Goal: Task Accomplishment & Management: Manage account settings

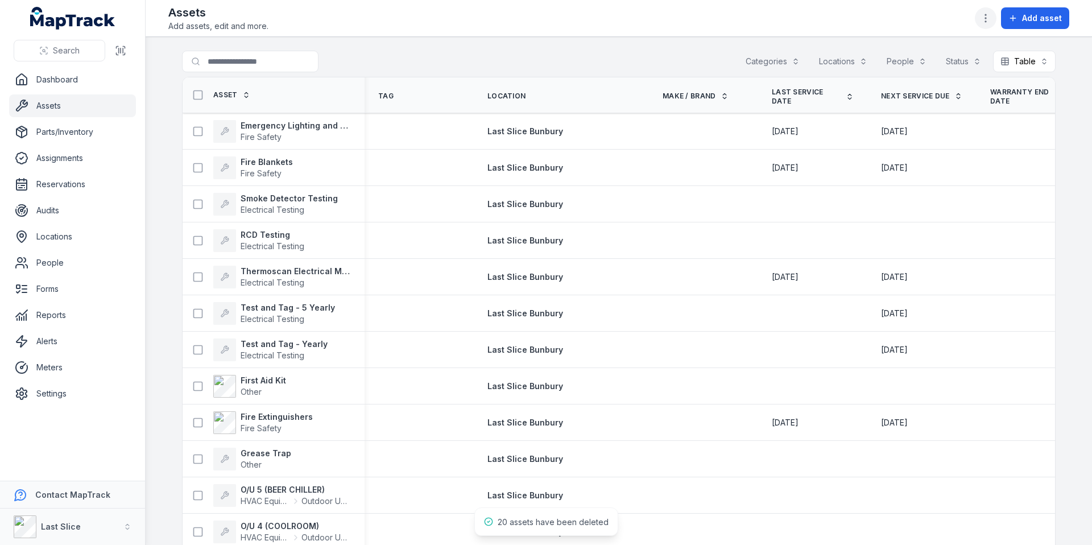
click at [988, 15] on icon "button" at bounding box center [985, 18] width 11 height 11
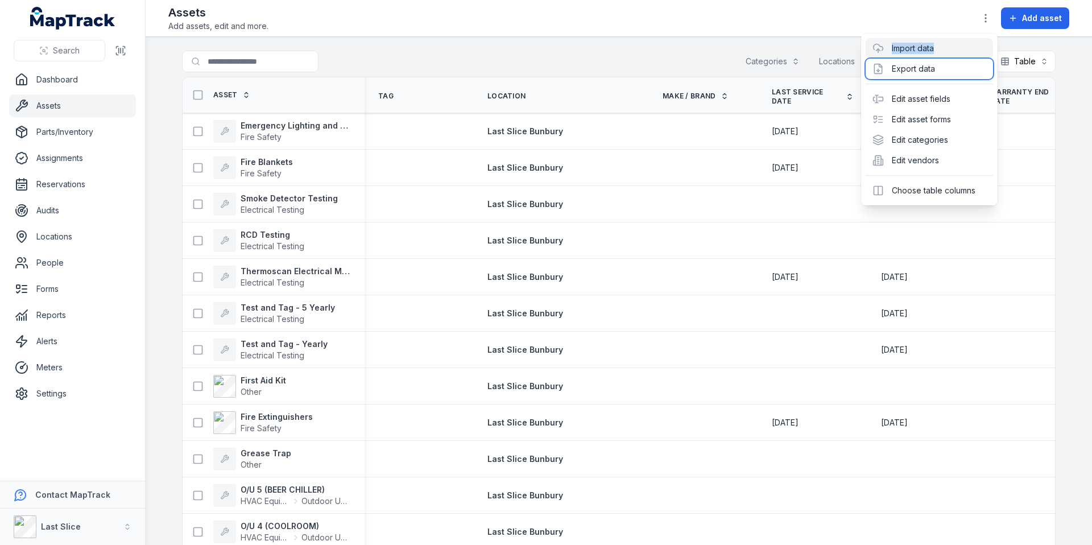
drag, startPoint x: 945, startPoint y: 68, endPoint x: 943, endPoint y: 55, distance: 12.7
click at [943, 55] on div "Import data Export data Edit asset fields Edit asset forms Edit categories Edit…" at bounding box center [929, 120] width 136 height 172
click at [934, 51] on link "Import data" at bounding box center [912, 48] width 42 height 11
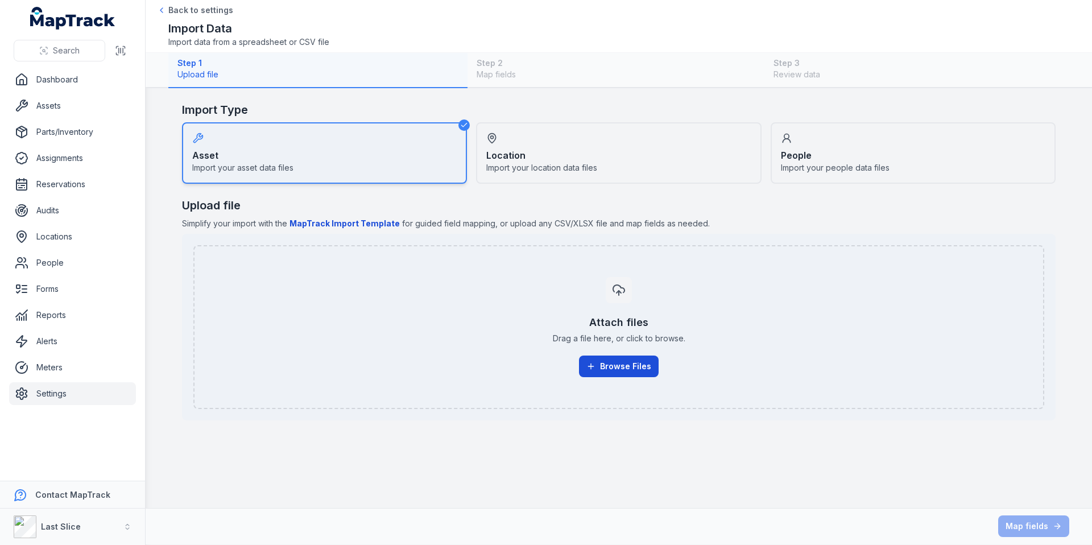
click at [595, 366] on icon "button" at bounding box center [590, 366] width 9 height 9
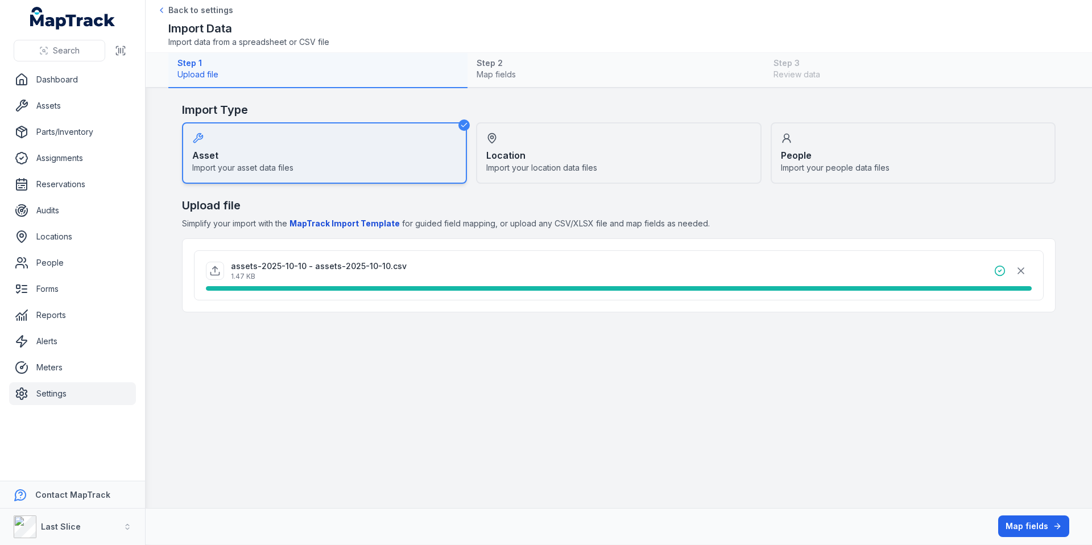
drag, startPoint x: 1021, startPoint y: 524, endPoint x: 995, endPoint y: 511, distance: 29.0
click at [1021, 524] on button "Map fields" at bounding box center [1033, 526] width 71 height 22
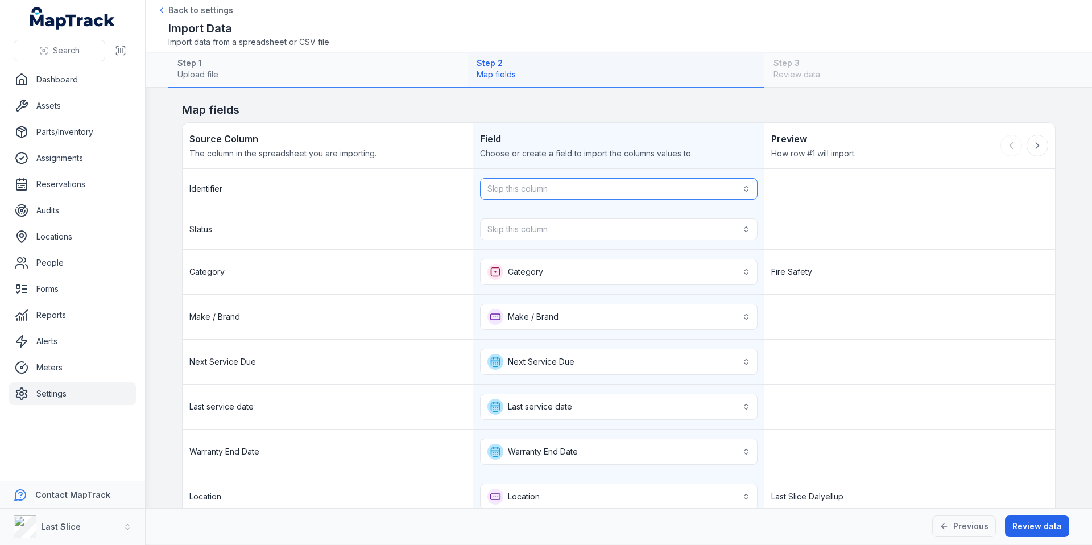
click at [517, 188] on button "Skip this column" at bounding box center [618, 189] width 277 height 22
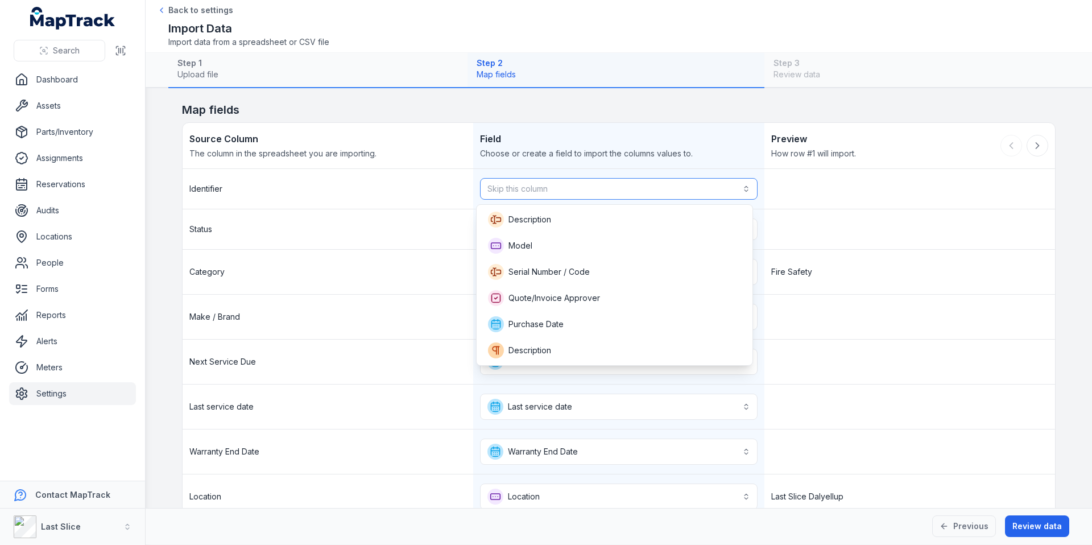
click at [517, 188] on button "Skip this column" at bounding box center [618, 189] width 277 height 22
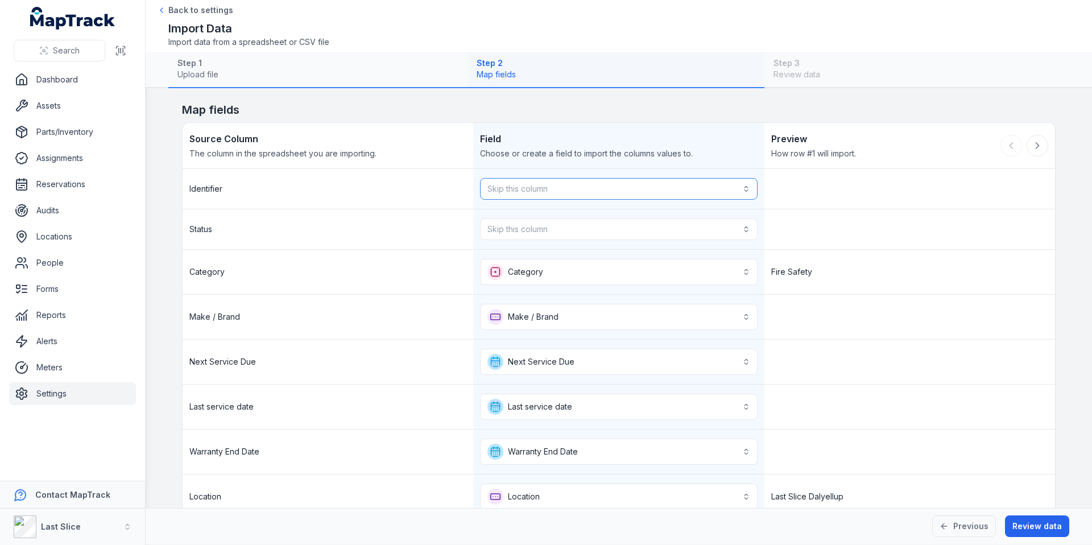
click at [549, 197] on button "Skip this column" at bounding box center [618, 189] width 277 height 22
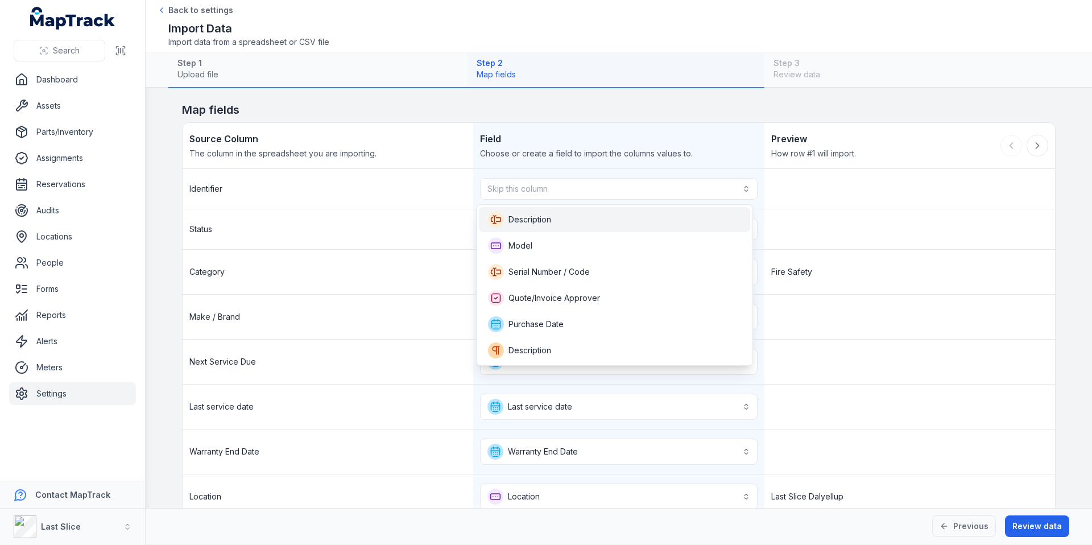
click at [536, 215] on span "Description" at bounding box center [529, 219] width 43 height 11
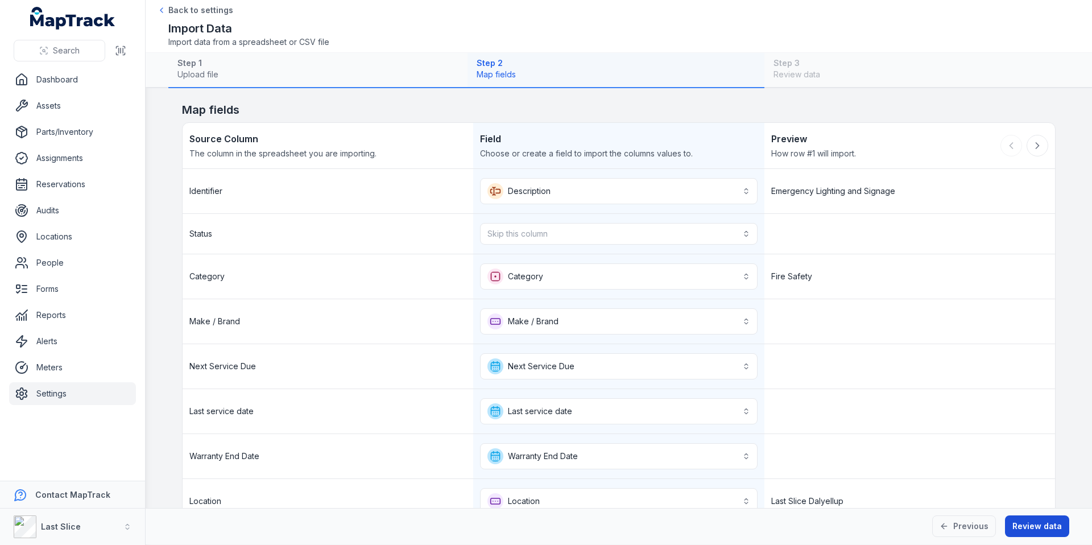
click at [1036, 525] on button "Review data" at bounding box center [1037, 526] width 64 height 22
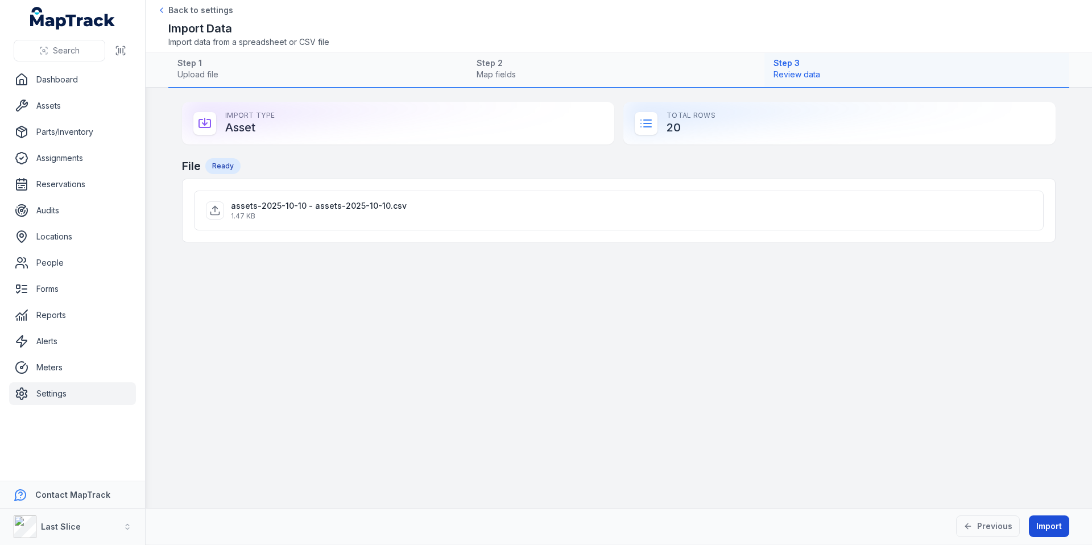
click at [1040, 526] on button "Import" at bounding box center [1048, 526] width 40 height 22
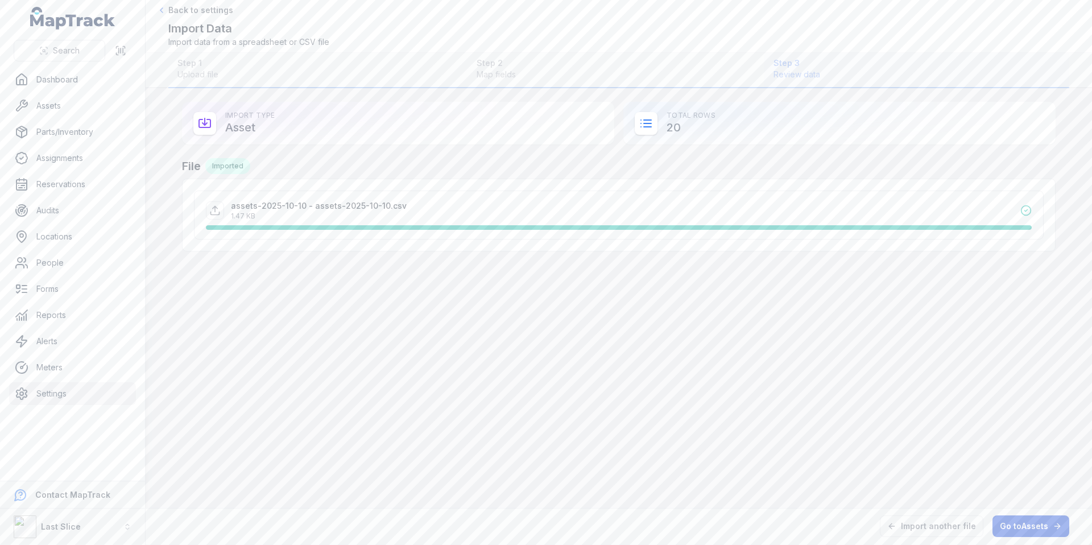
click at [1011, 523] on link "Go to Assets" at bounding box center [1030, 526] width 77 height 22
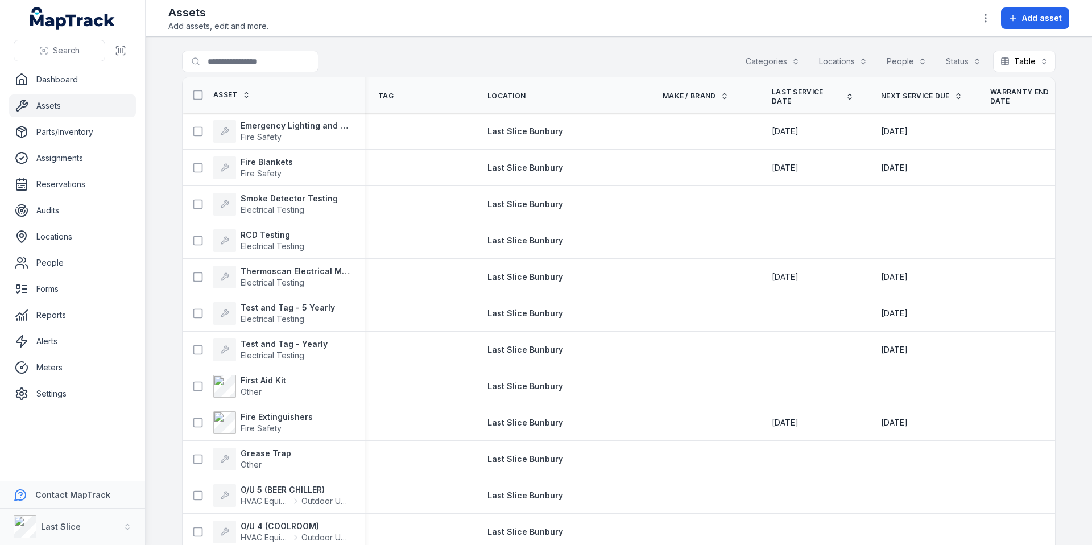
click at [228, 98] on span "Asset" at bounding box center [225, 94] width 24 height 9
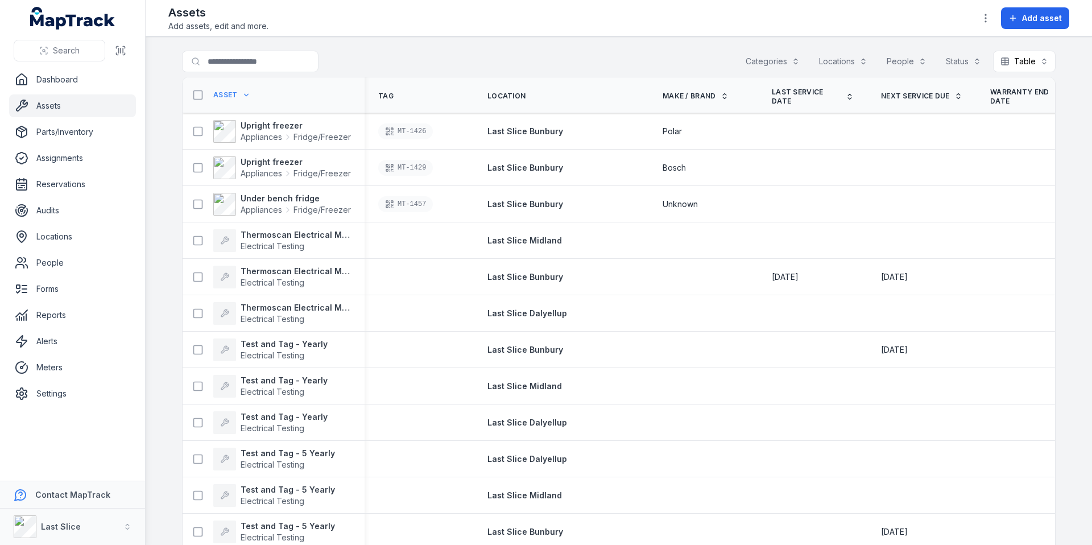
click at [781, 67] on div "Categories" at bounding box center [772, 62] width 69 height 22
click at [847, 62] on div "Locations" at bounding box center [842, 62] width 63 height 22
click at [842, 62] on div "Locations" at bounding box center [842, 62] width 63 height 22
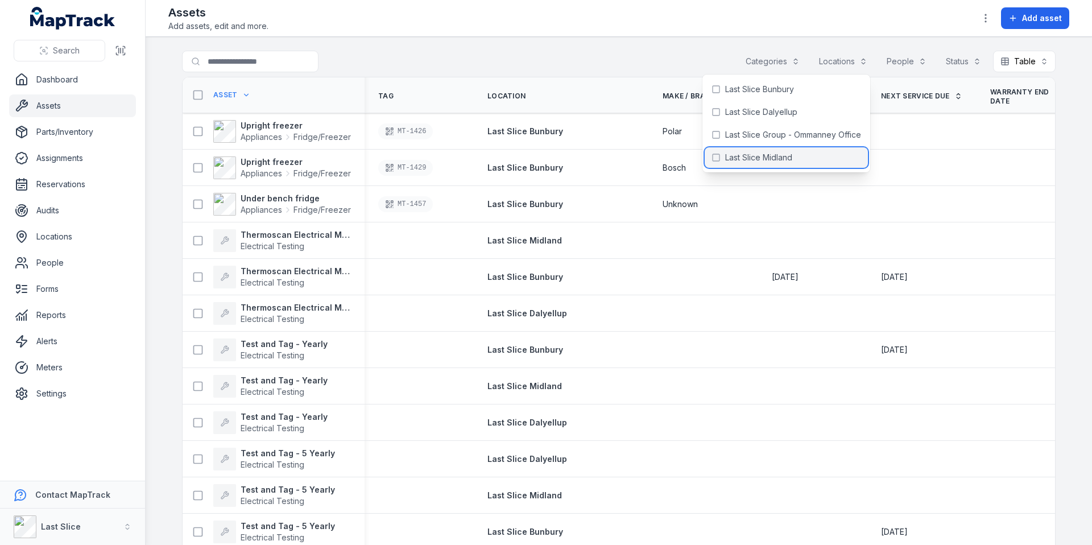
click at [762, 159] on span "Last Slice Midland" at bounding box center [758, 157] width 67 height 11
click at [583, 55] on div "**********" at bounding box center [618, 64] width 873 height 26
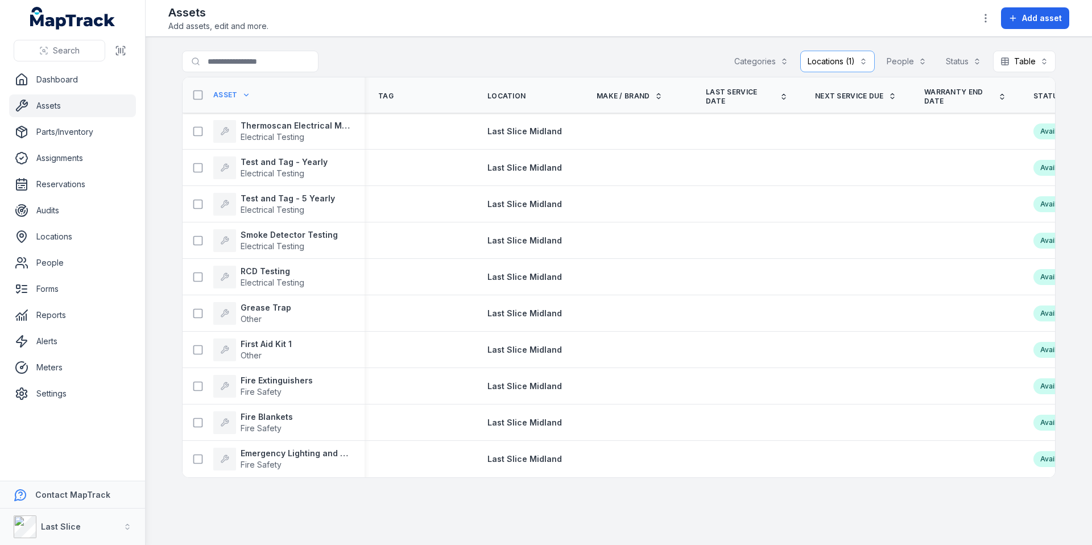
click at [849, 63] on div "Locations (1)" at bounding box center [837, 62] width 74 height 22
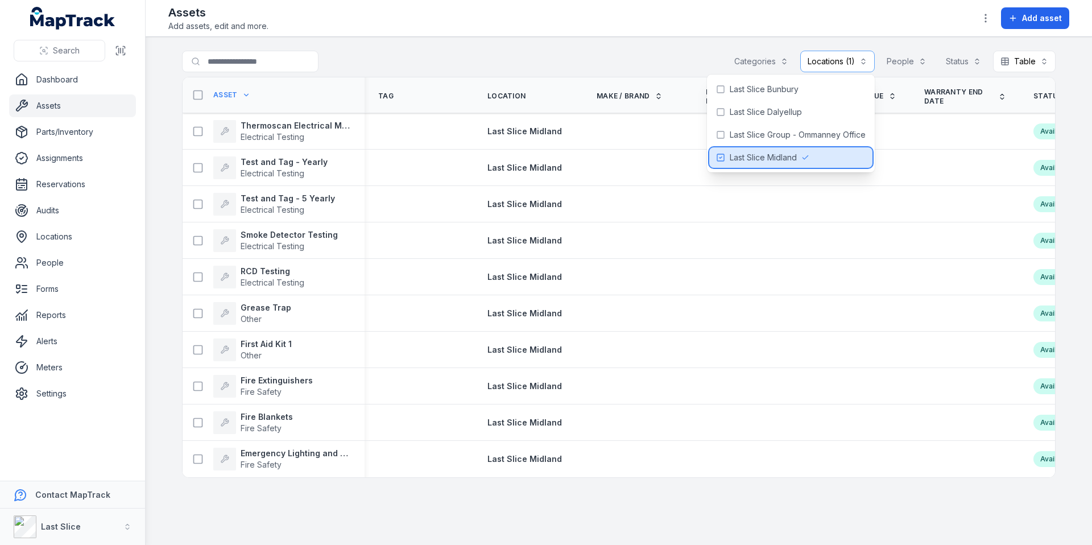
click at [765, 148] on div "Last Slice Midland" at bounding box center [790, 157] width 163 height 20
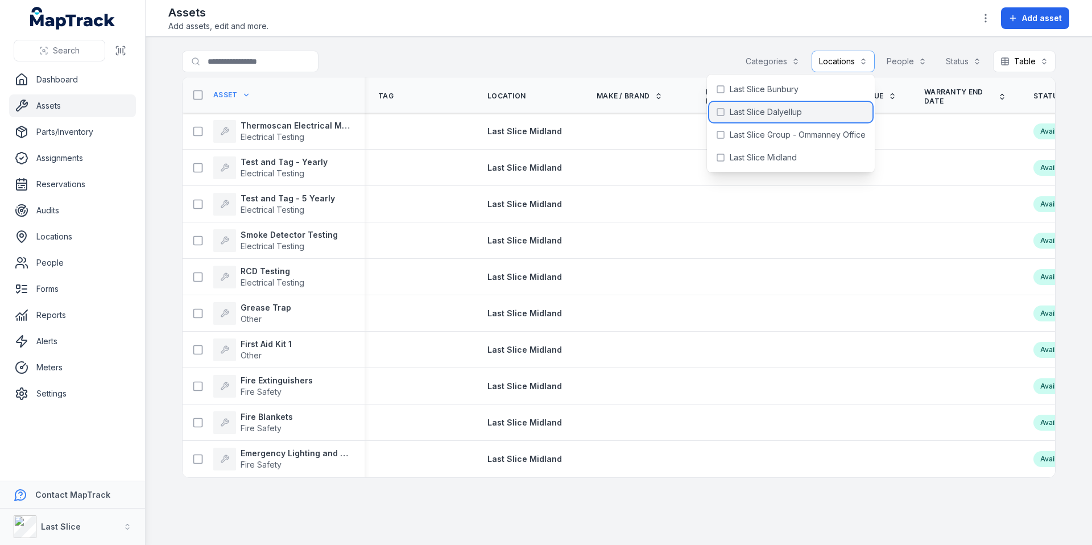
click at [764, 111] on span "Last Slice Dalyellup" at bounding box center [765, 111] width 72 height 11
click at [634, 55] on div "**********" at bounding box center [618, 64] width 873 height 26
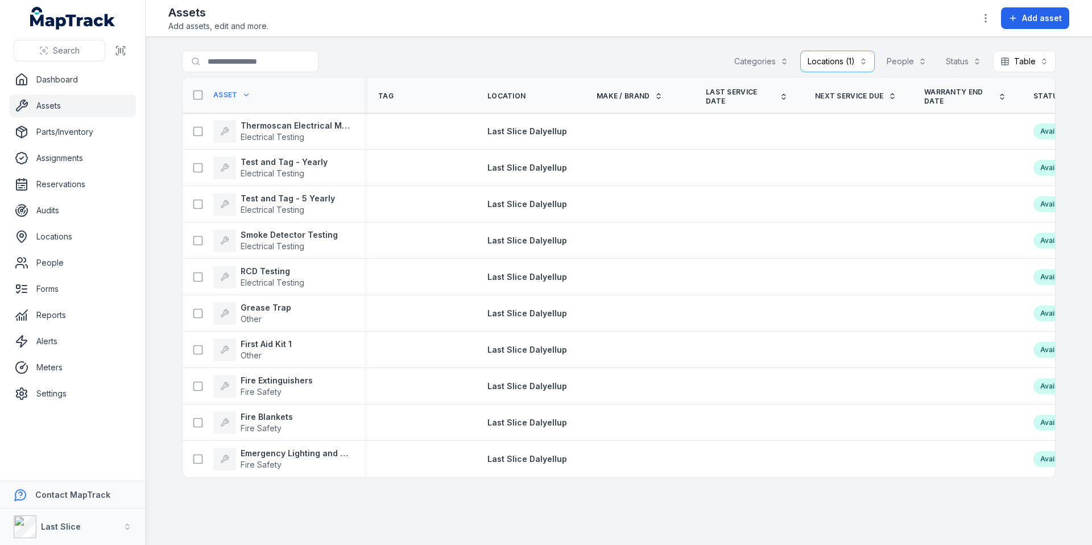
click at [840, 61] on div "Locations (1)" at bounding box center [837, 62] width 74 height 22
click at [325, 126] on strong "Thermoscan Electrical Meter Boards" at bounding box center [295, 125] width 110 height 11
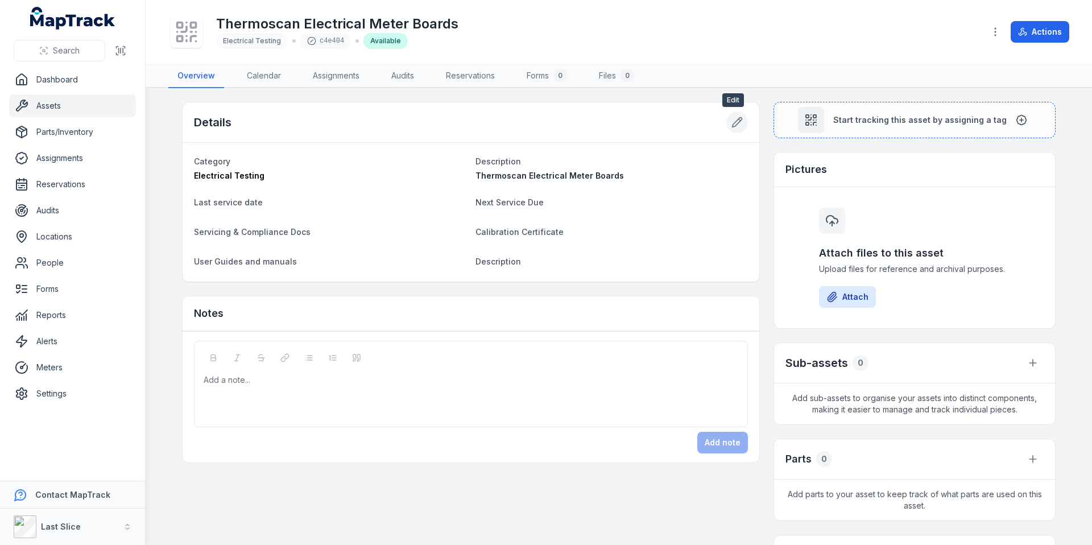
click at [741, 126] on button at bounding box center [737, 122] width 22 height 22
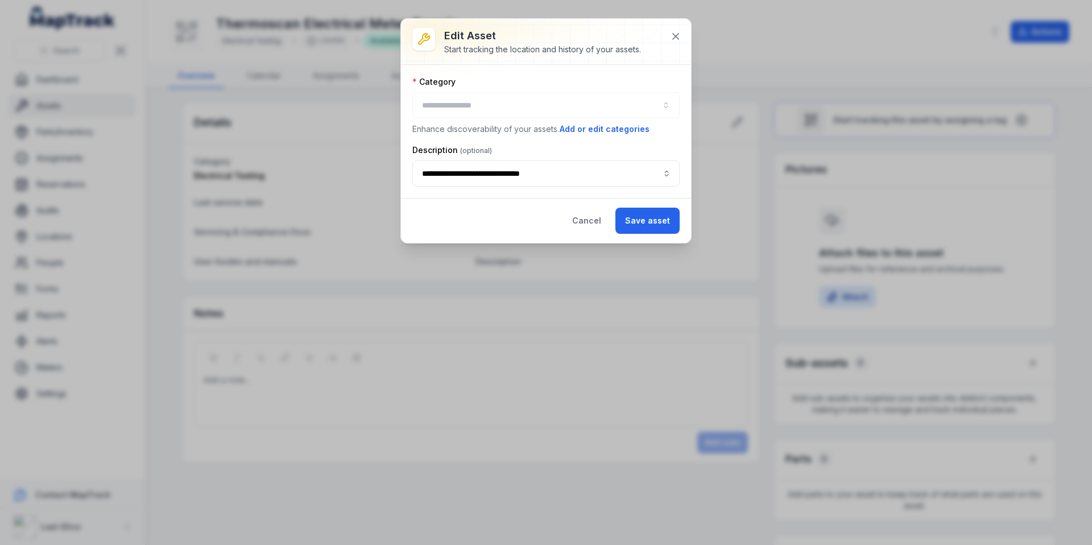
type input "**********"
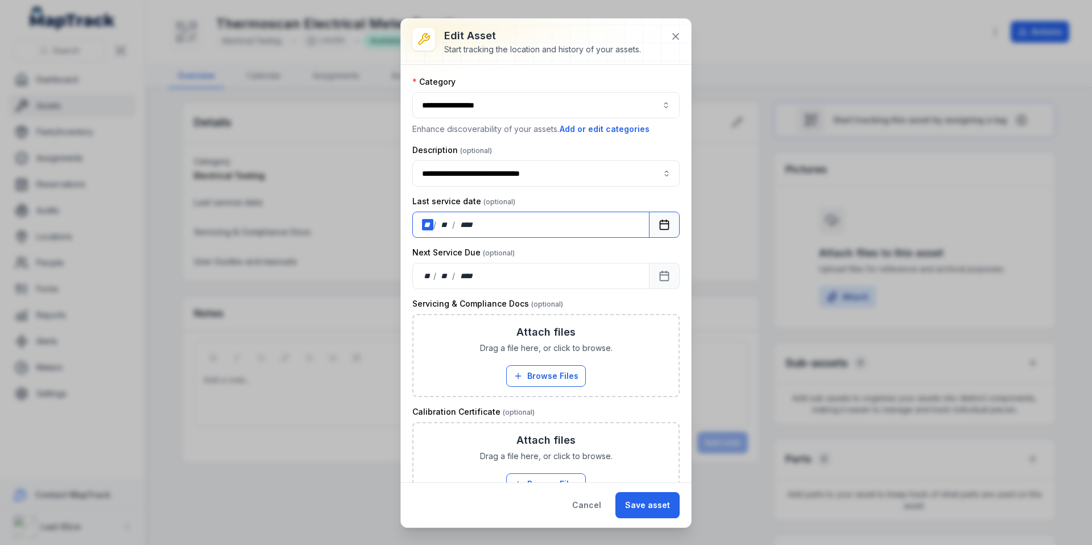
click at [638, 223] on div "** / ** / ****" at bounding box center [530, 224] width 237 height 26
click at [649, 223] on button "Calendar" at bounding box center [664, 224] width 31 height 26
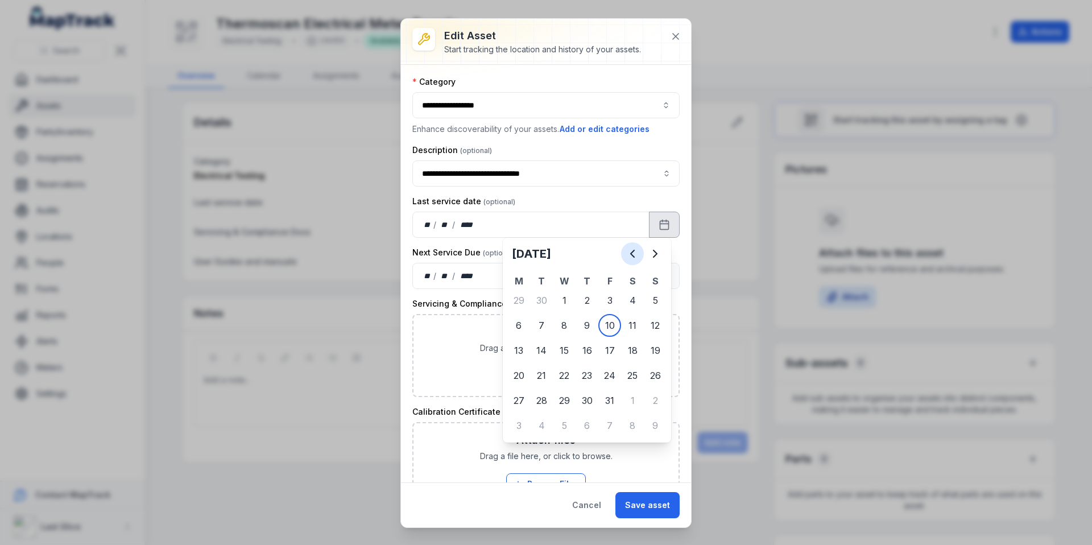
click at [627, 245] on button "Previous" at bounding box center [632, 253] width 23 height 23
click at [627, 247] on icon "Previous" at bounding box center [632, 254] width 14 height 14
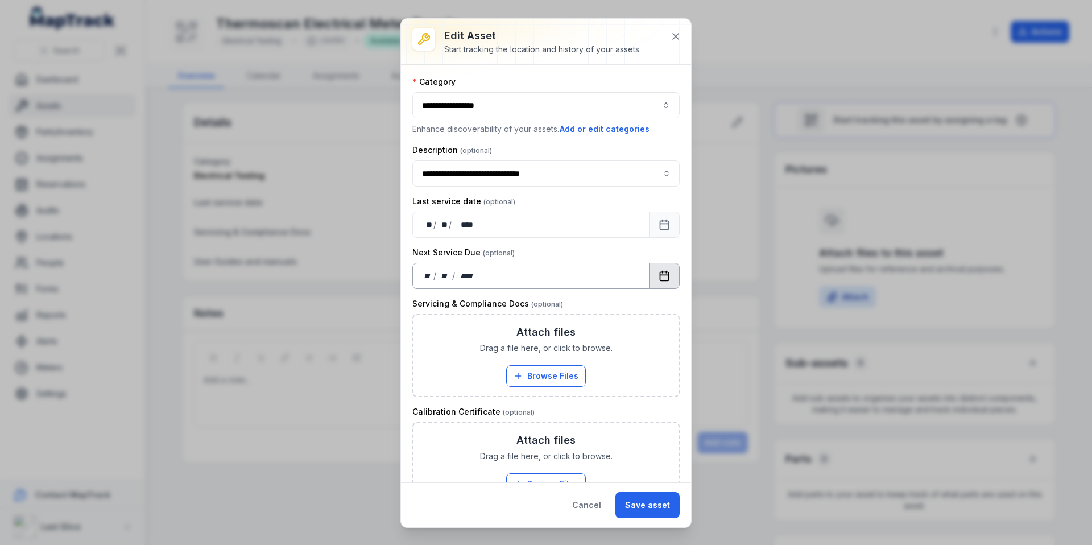
click at [663, 274] on button "Calendar" at bounding box center [664, 276] width 31 height 26
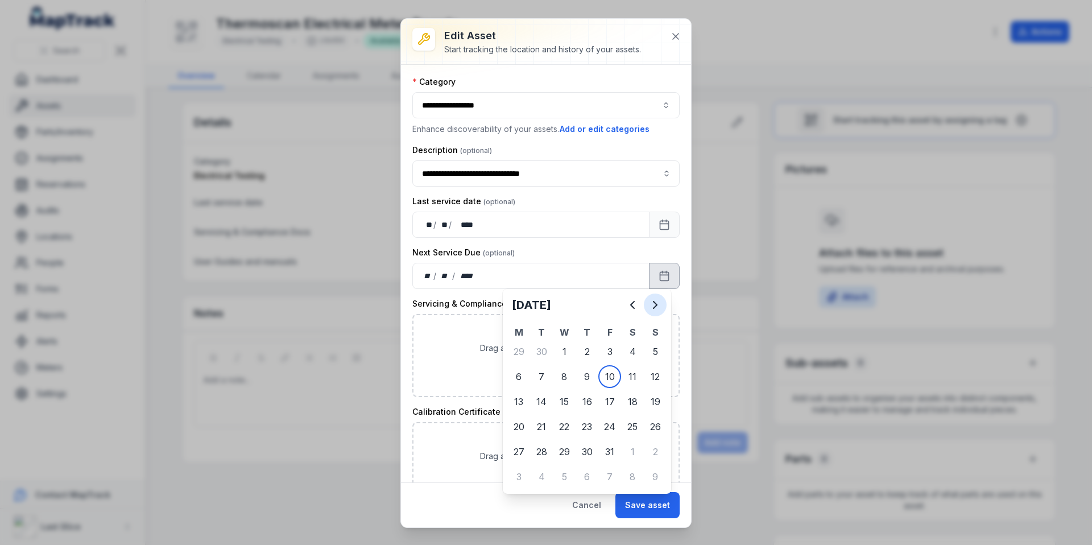
click at [649, 303] on icon "Next" at bounding box center [655, 305] width 14 height 14
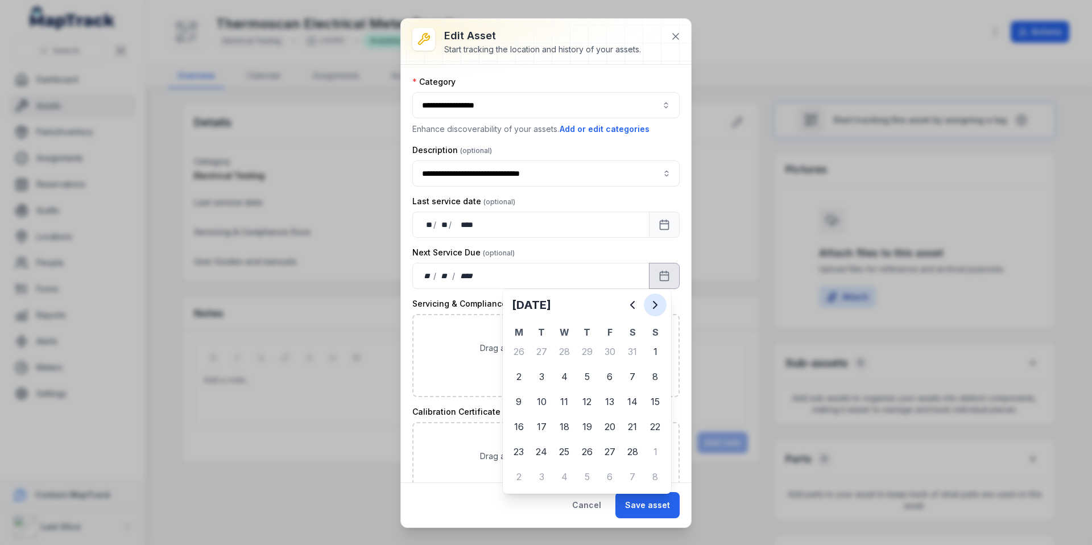
click at [649, 303] on icon "Next" at bounding box center [655, 305] width 14 height 14
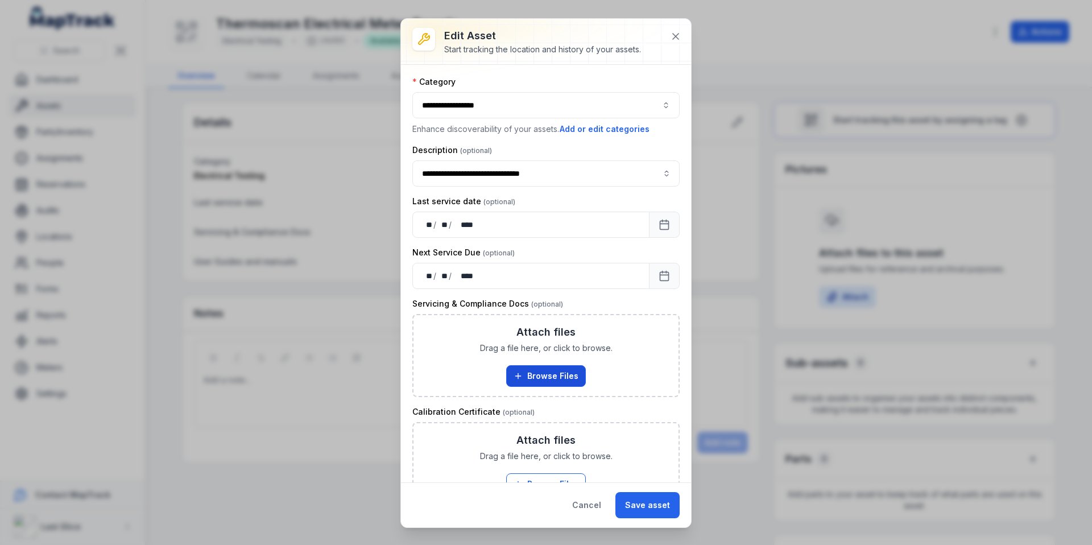
click at [551, 378] on button "Browse Files" at bounding box center [546, 376] width 80 height 22
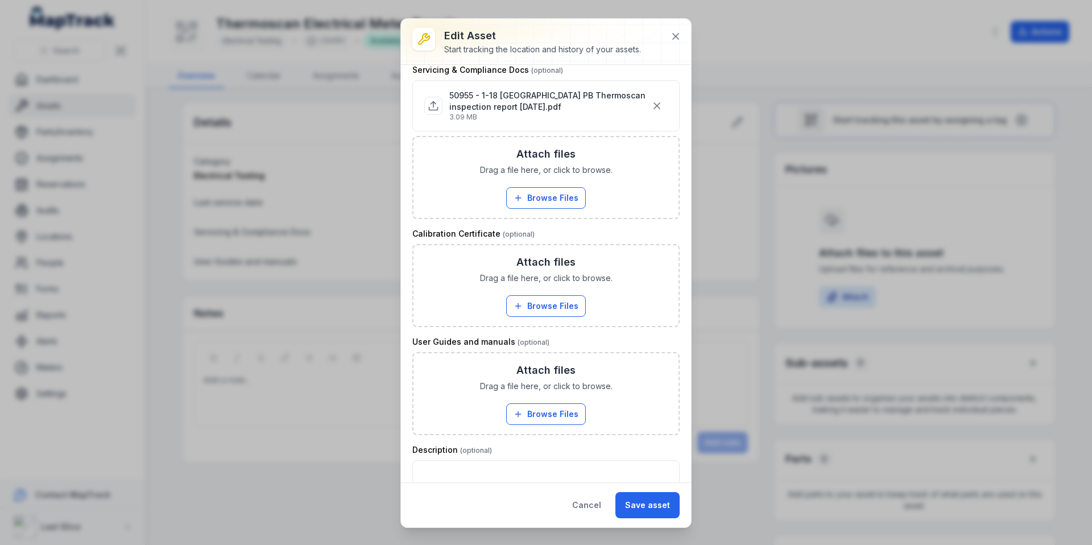
scroll to position [272, 0]
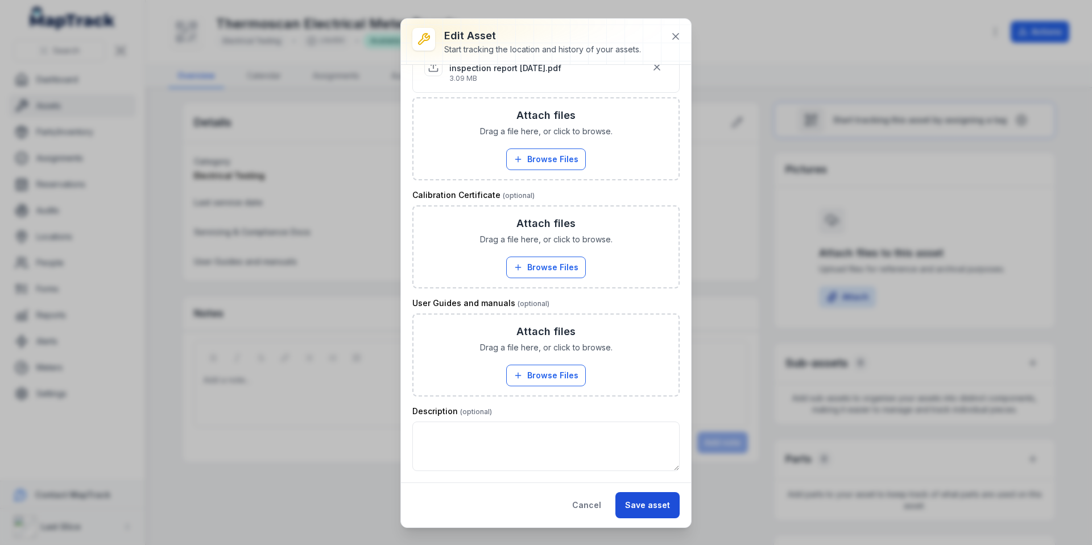
click at [646, 509] on button "Save asset" at bounding box center [647, 505] width 64 height 26
